Goal: Task Accomplishment & Management: Manage account settings

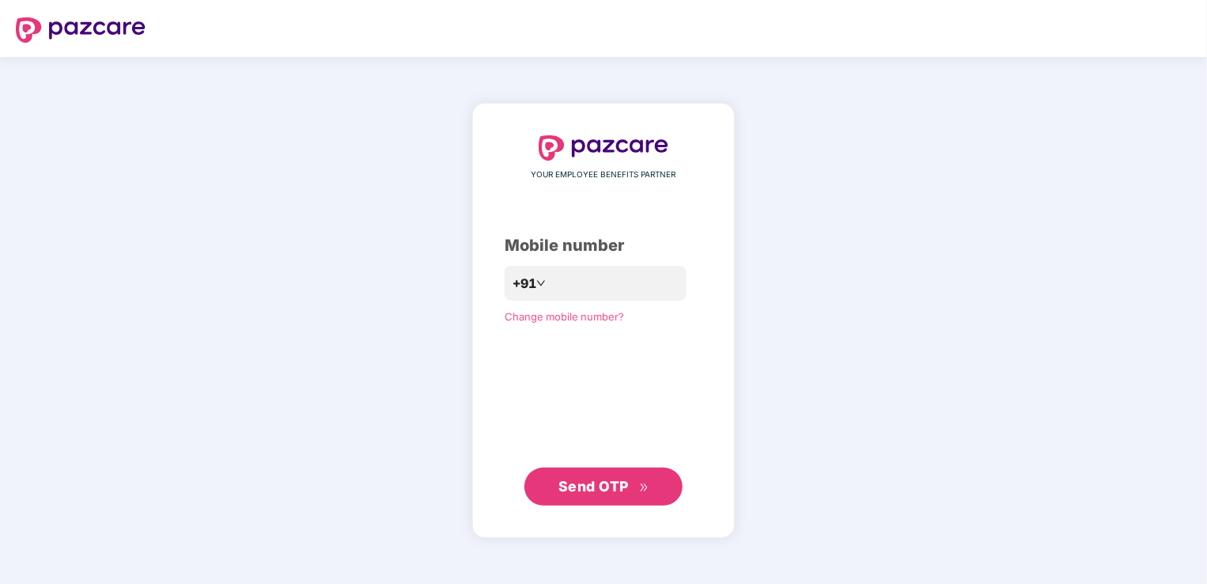
click at [610, 482] on span "Send OTP" at bounding box center [593, 486] width 70 height 17
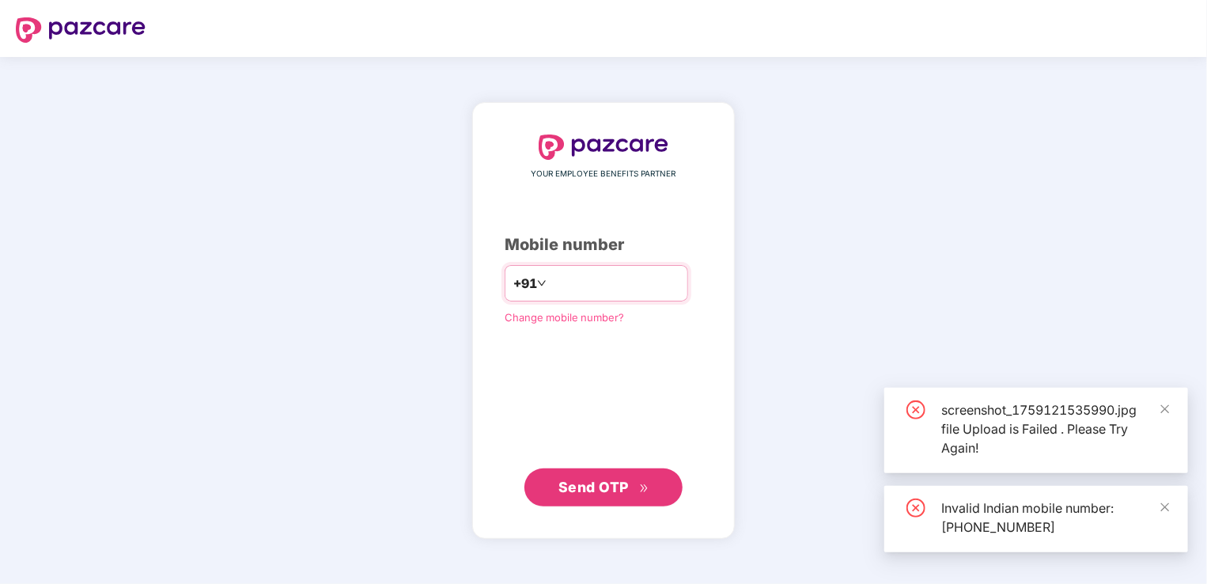
click at [550, 282] on input "**********" at bounding box center [615, 283] width 130 height 25
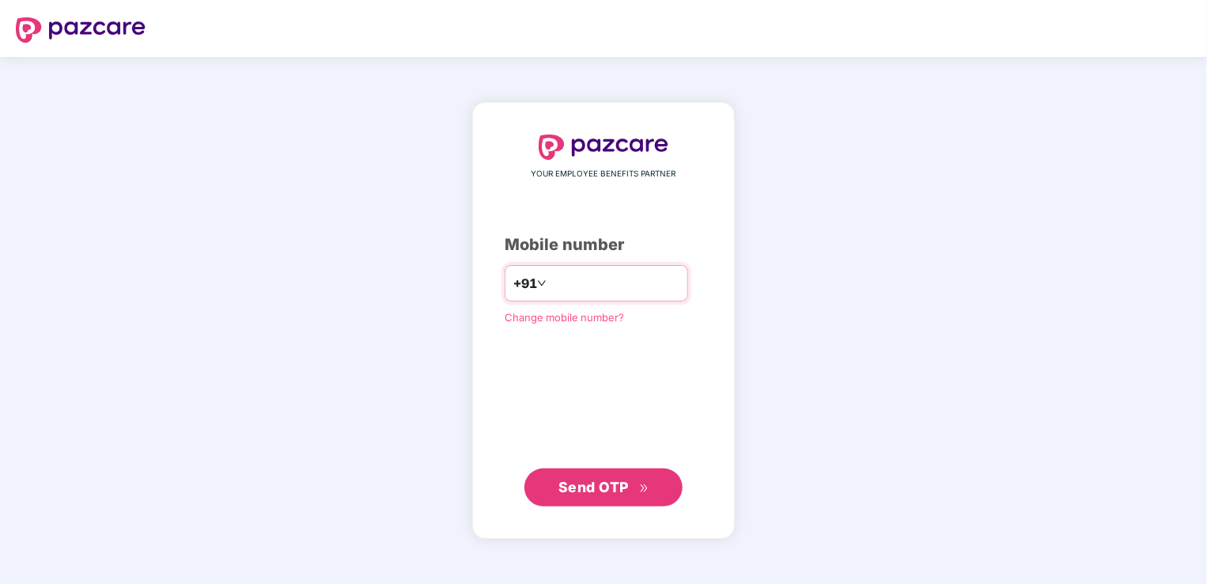
type input "**********"
click at [625, 486] on span "Send OTP" at bounding box center [593, 486] width 70 height 17
